Goal: Task Accomplishment & Management: Manage account settings

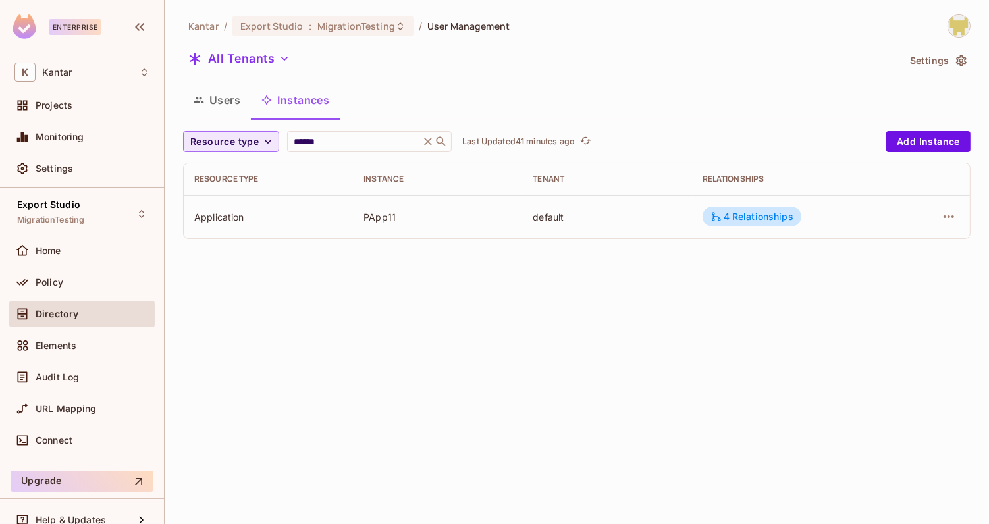
click at [248, 140] on span "Resource type" at bounding box center [224, 142] width 69 height 16
click at [233, 177] on span "Application" at bounding box center [227, 171] width 67 height 13
click at [319, 153] on div "Application ****** ​ Last Updated just now Add Instance Resource type Instance …" at bounding box center [577, 185] width 788 height 108
click at [327, 146] on input "******" at bounding box center [339, 141] width 125 height 13
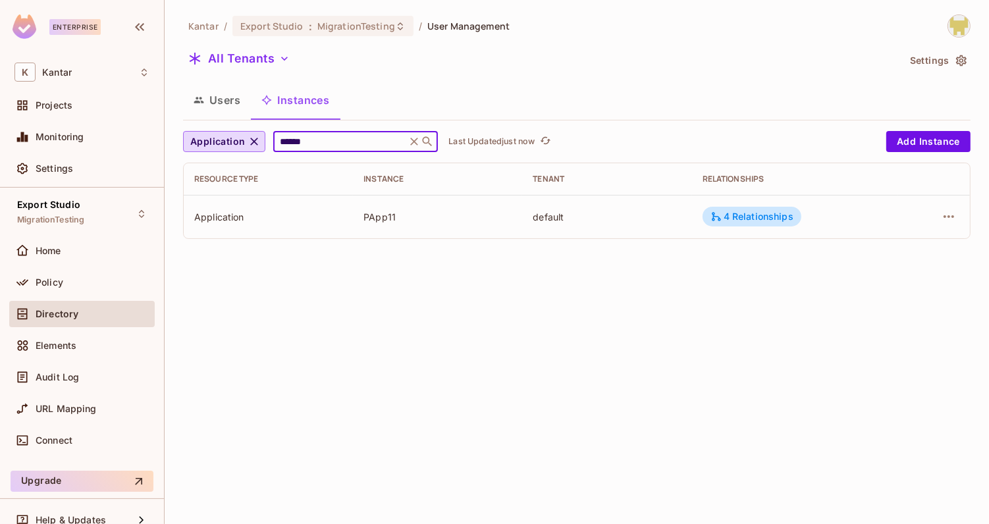
click at [327, 146] on input "******" at bounding box center [339, 141] width 125 height 13
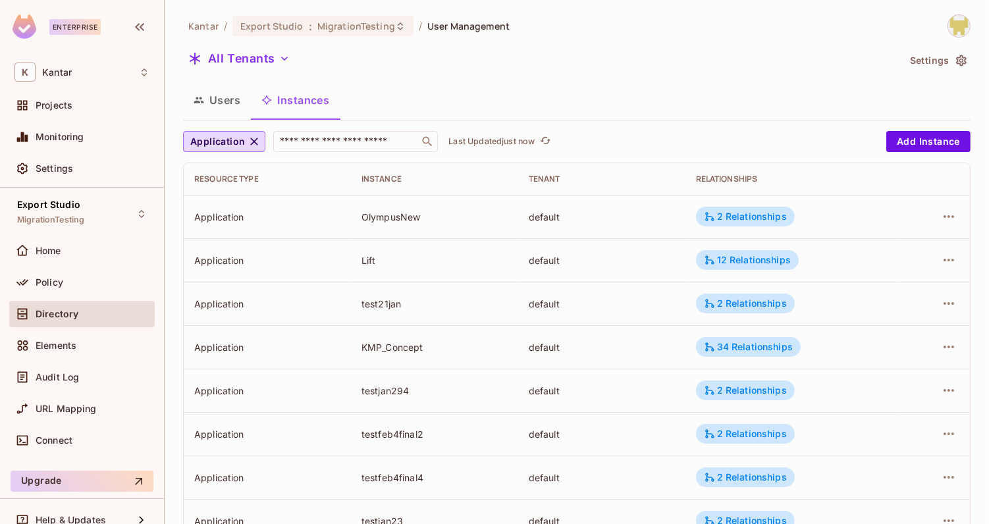
scroll to position [394, 0]
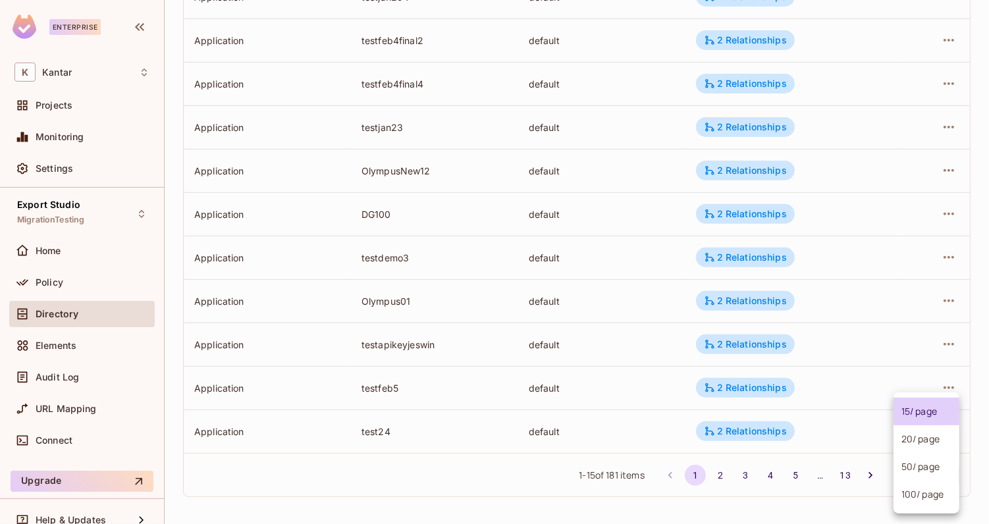
click at [897, 472] on body "Enterprise K Kantar Projects Monitoring Settings Export Studio MigrationTesting…" at bounding box center [494, 262] width 989 height 524
click at [898, 509] on ul "15 / page 20 / page 50 / page 100 / page" at bounding box center [927, 453] width 66 height 121
click at [914, 499] on li "100 / page" at bounding box center [927, 495] width 66 height 28
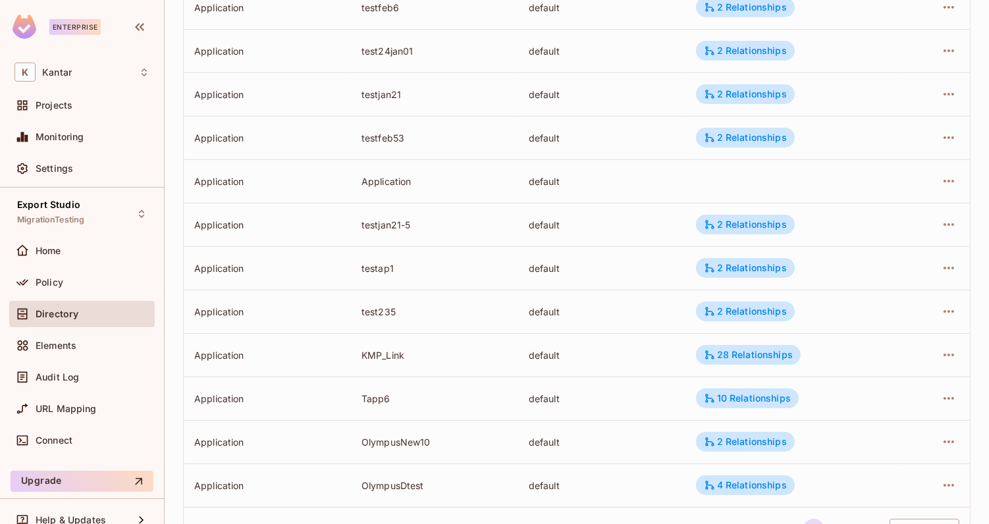
scroll to position [4089, 0]
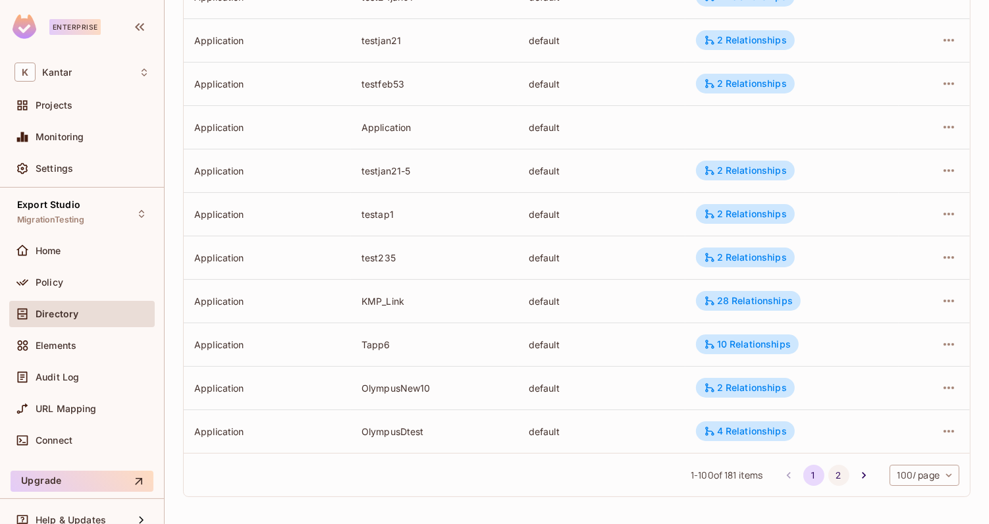
click at [839, 475] on button "2" at bounding box center [839, 475] width 21 height 21
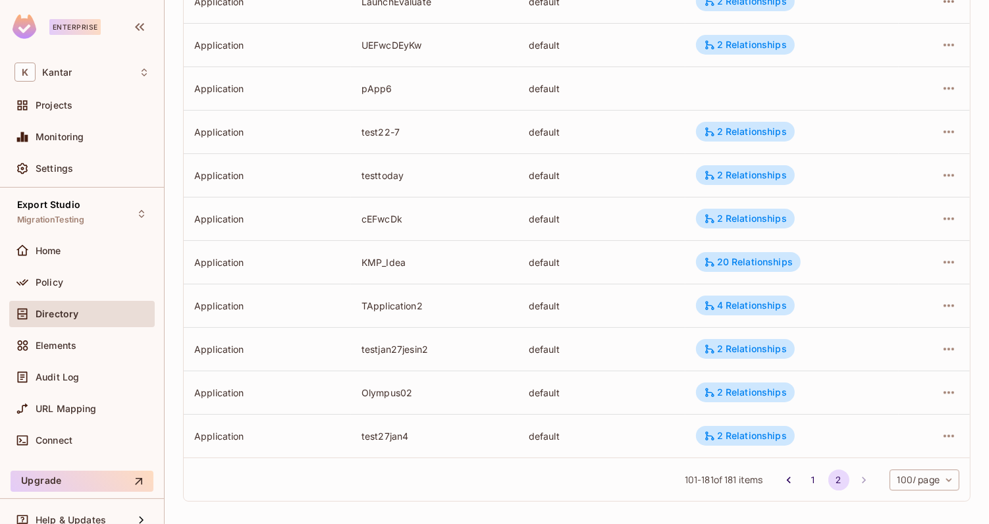
scroll to position [3264, 0]
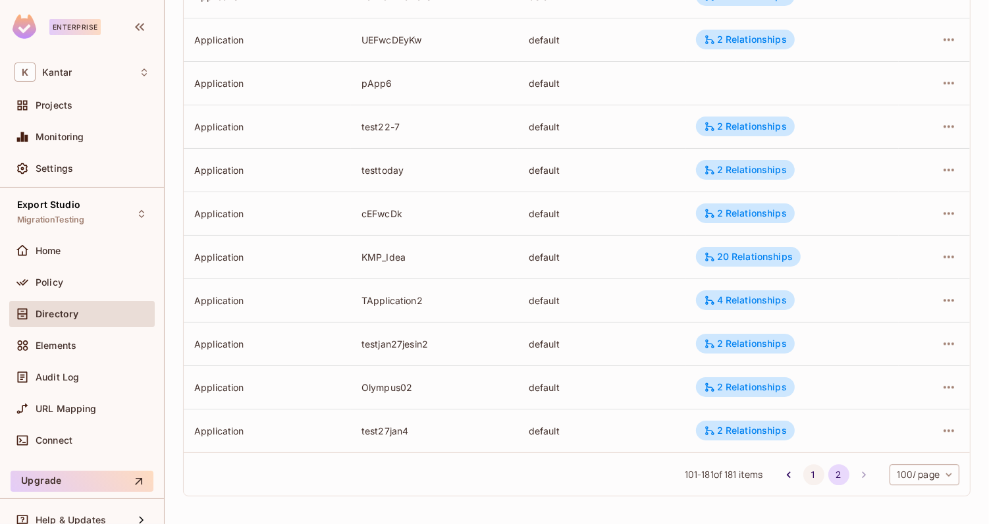
click at [811, 472] on button "1" at bounding box center [814, 474] width 21 height 21
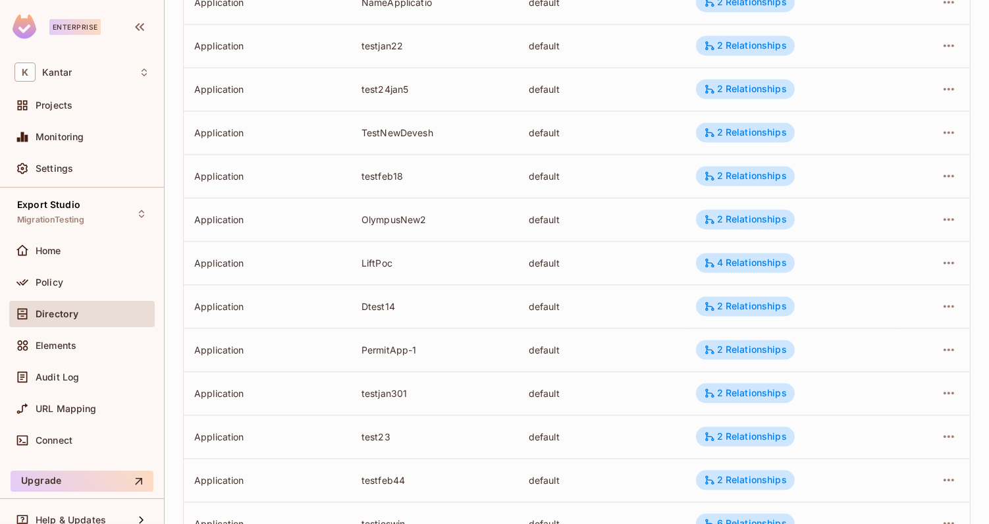
scroll to position [0, 0]
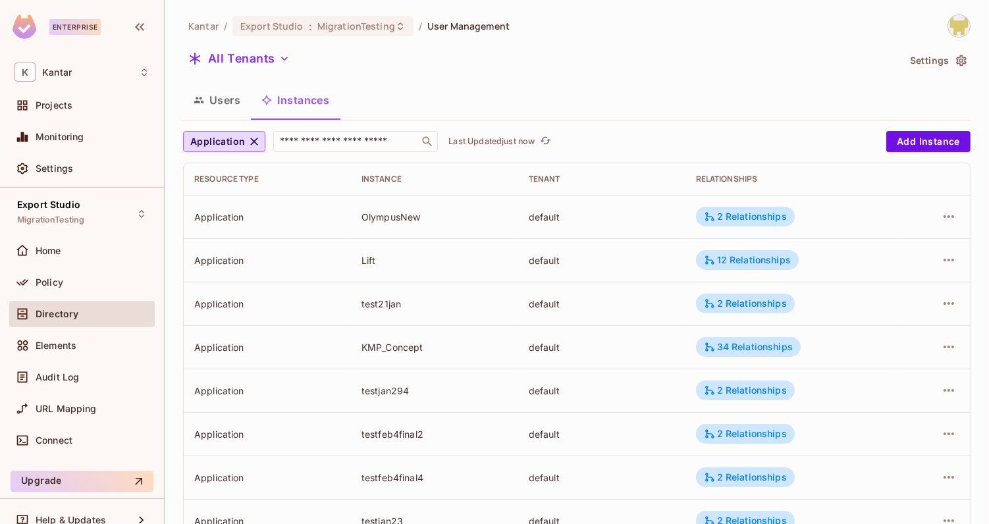
click at [722, 70] on div "All Tenants" at bounding box center [540, 60] width 715 height 25
click at [728, 265] on div "12 Relationships" at bounding box center [747, 260] width 87 height 12
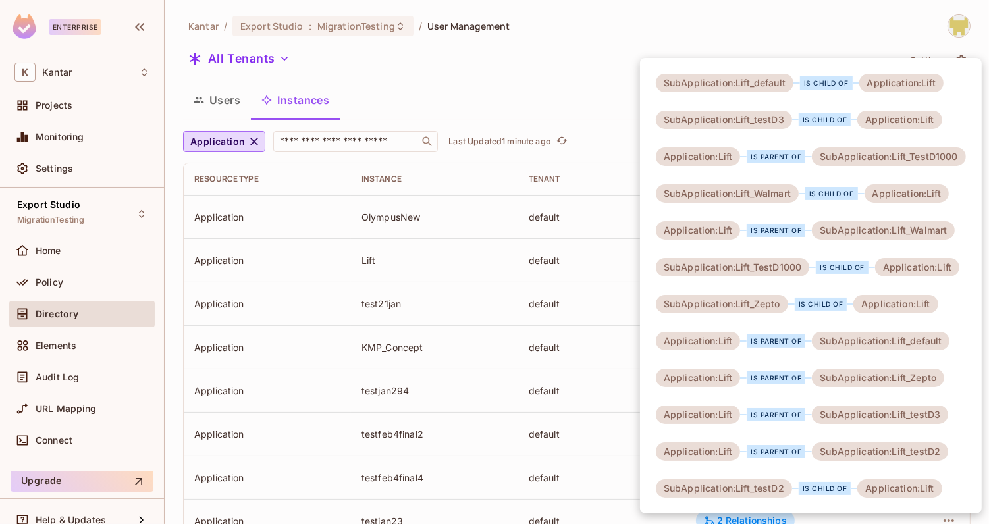
click at [618, 267] on div at bounding box center [494, 262] width 989 height 524
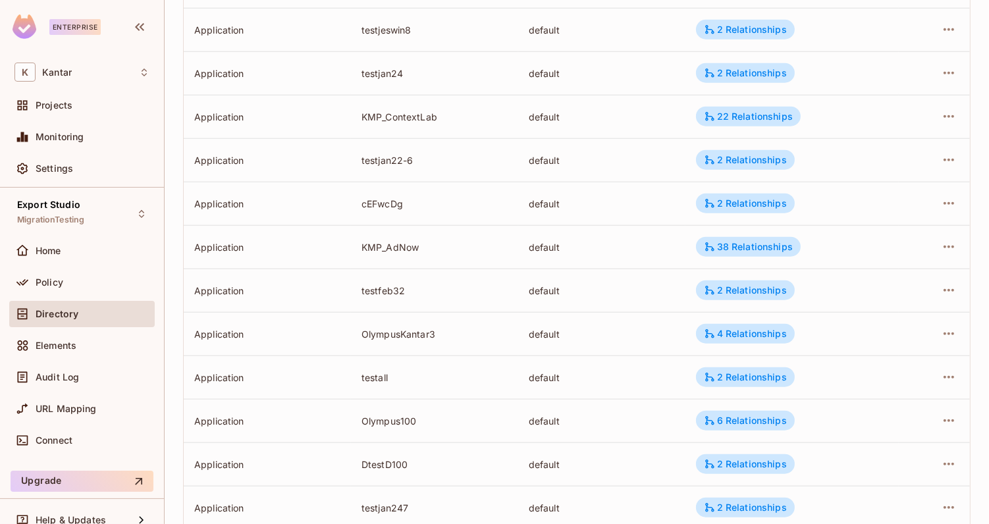
scroll to position [1137, 0]
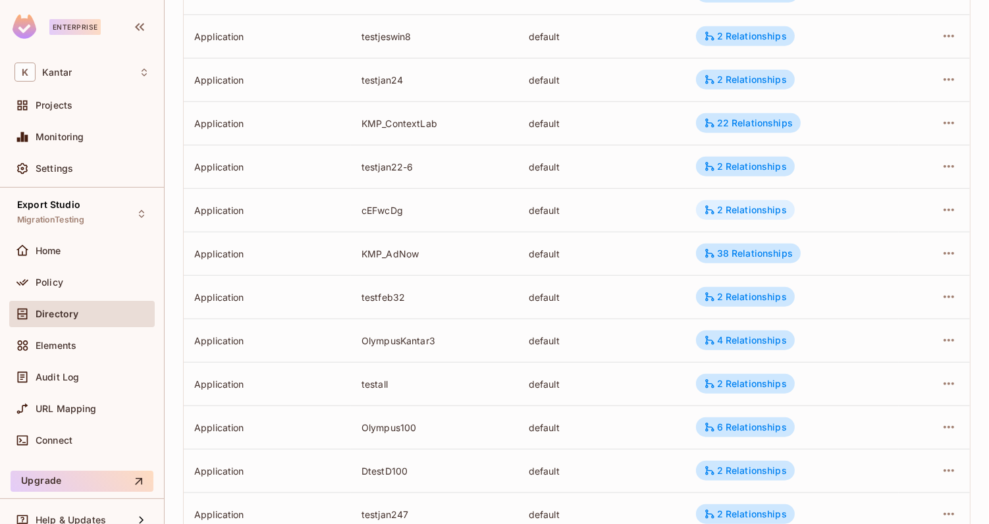
click at [729, 205] on div "2 Relationships" at bounding box center [745, 210] width 83 height 12
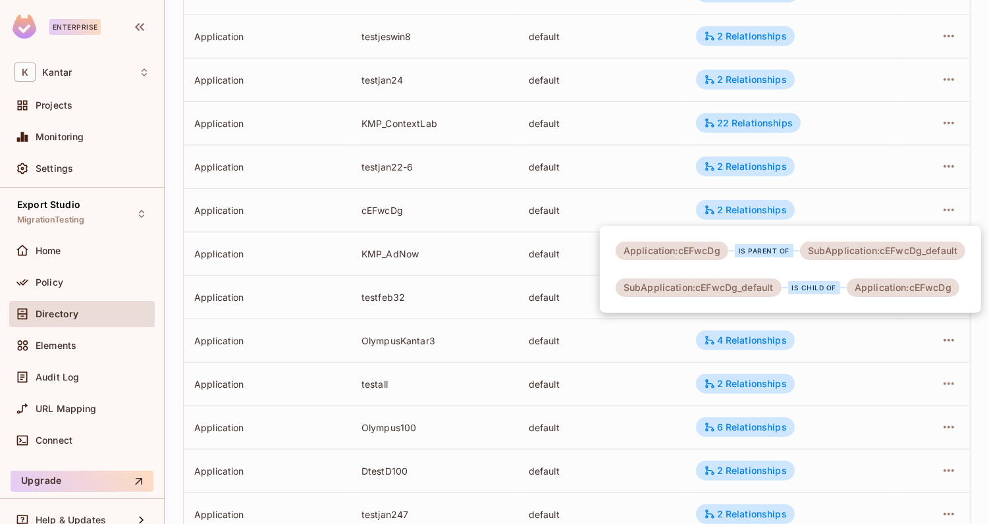
click at [814, 209] on div at bounding box center [494, 262] width 989 height 524
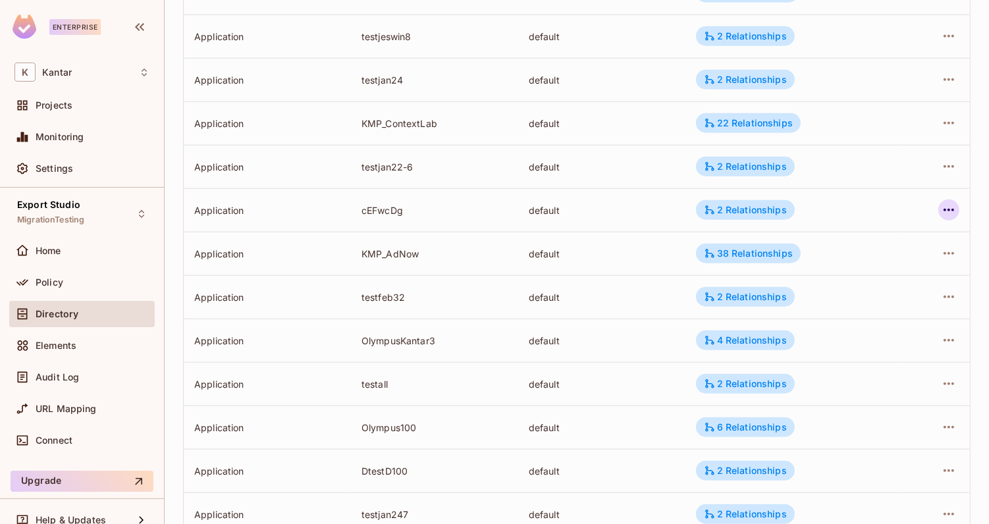
click at [941, 216] on icon "button" at bounding box center [949, 210] width 16 height 16
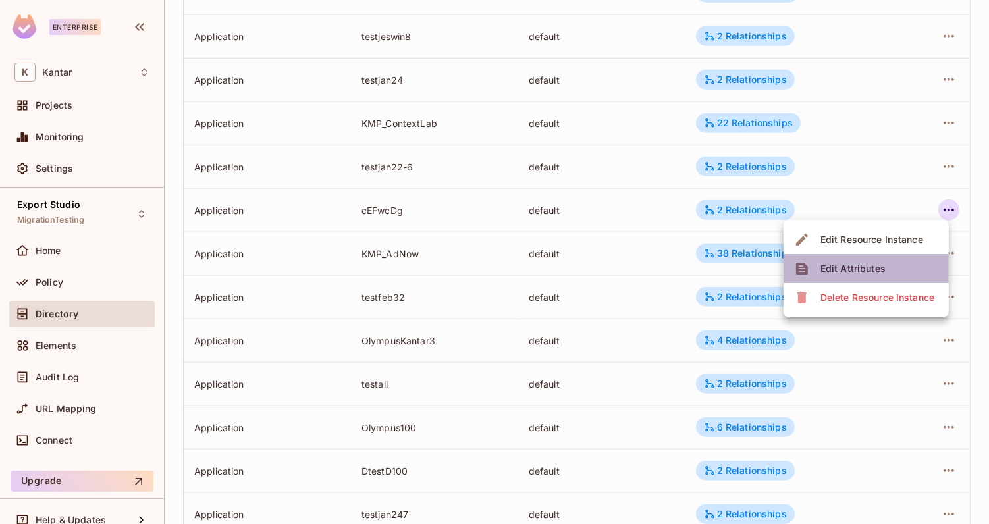
click at [875, 269] on div "Edit Attributes" at bounding box center [853, 268] width 65 height 13
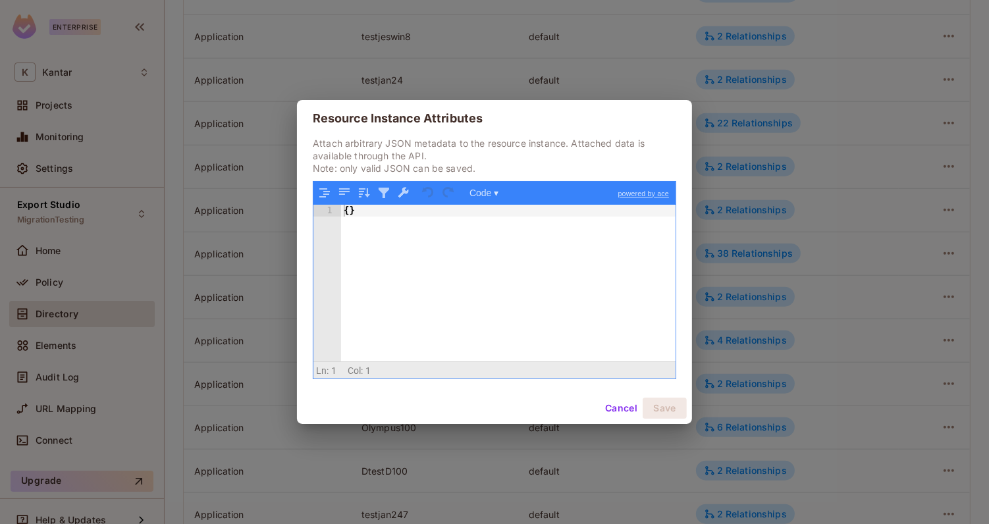
click at [614, 415] on button "Cancel" at bounding box center [621, 408] width 43 height 21
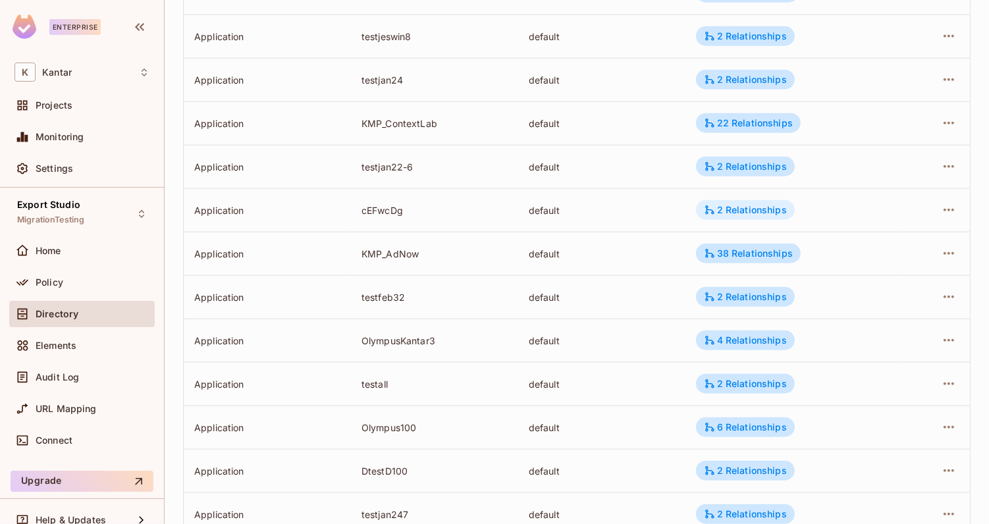
click at [771, 205] on div "2 Relationships" at bounding box center [745, 210] width 83 height 12
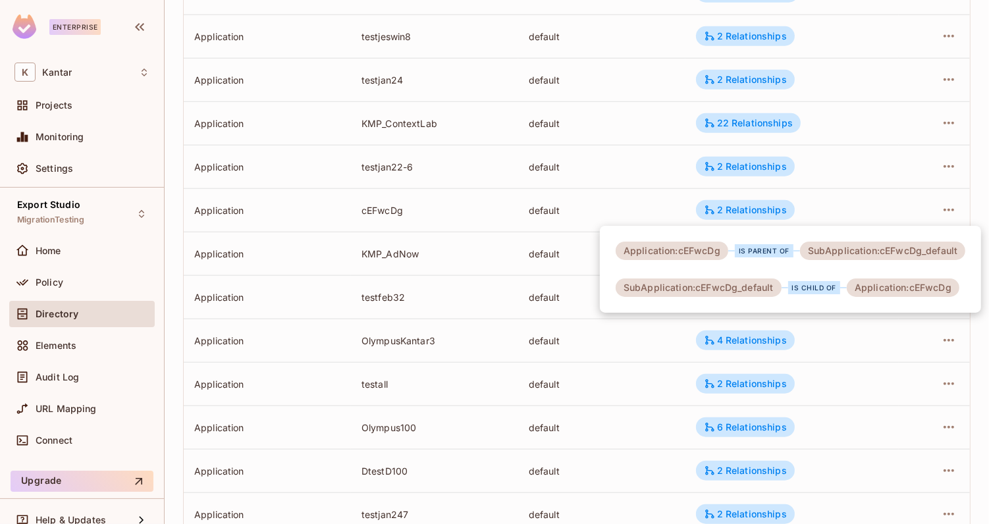
click at [818, 206] on div at bounding box center [494, 262] width 989 height 524
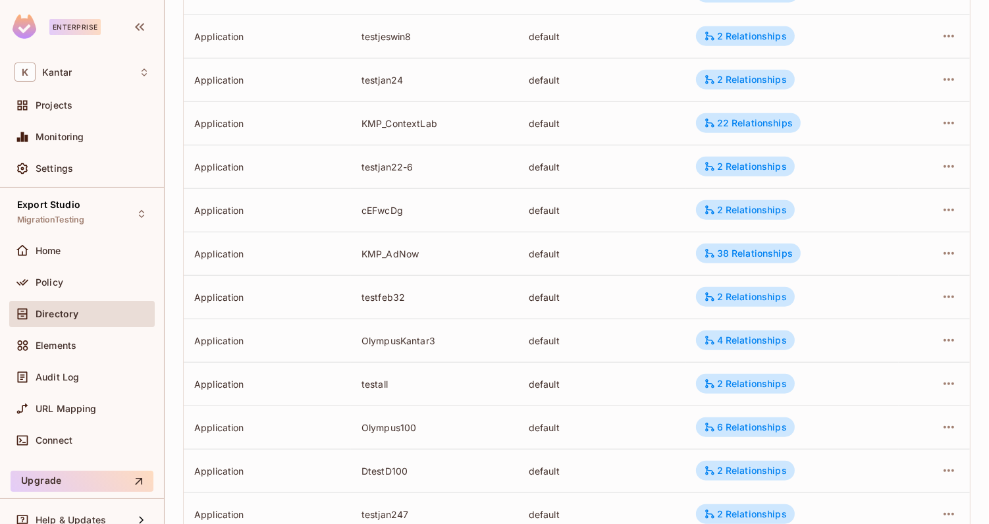
click at [961, 201] on td at bounding box center [934, 209] width 71 height 43
click at [949, 204] on icon "button" at bounding box center [949, 210] width 16 height 16
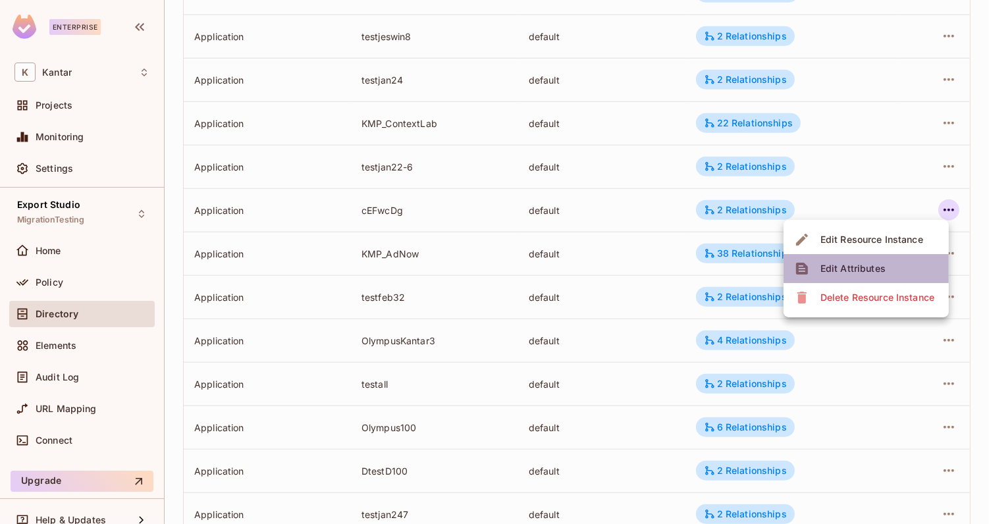
click at [841, 263] on div "Edit Attributes" at bounding box center [853, 268] width 65 height 13
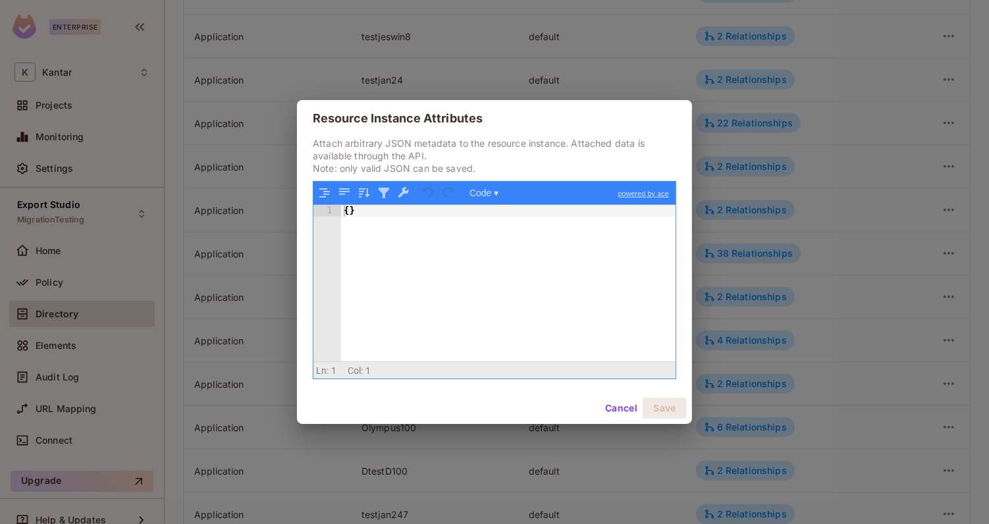
click at [603, 403] on button "Cancel" at bounding box center [621, 408] width 43 height 21
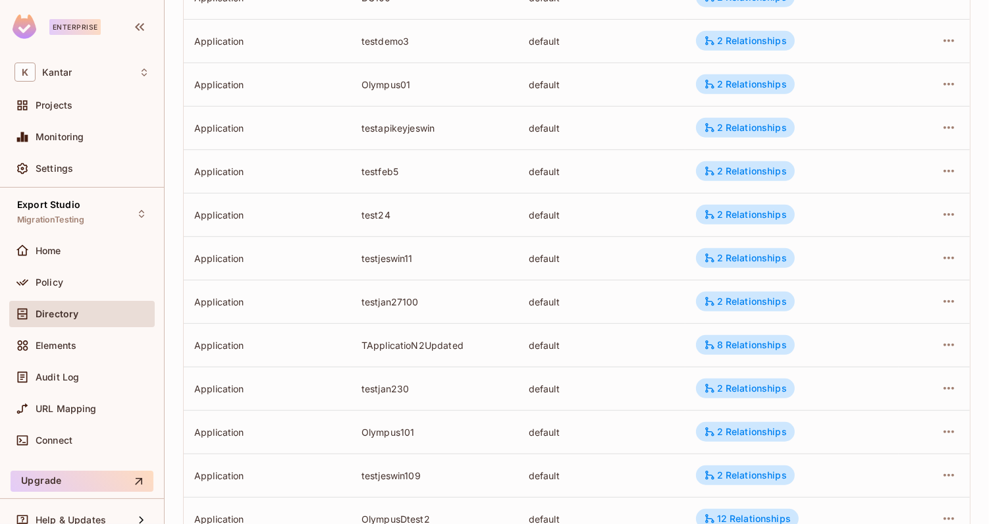
scroll to position [0, 0]
